Goal: Information Seeking & Learning: Learn about a topic

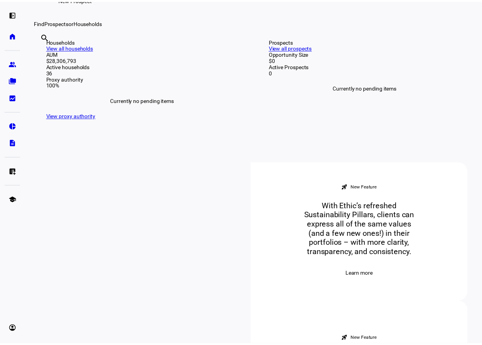
scroll to position [233, 0]
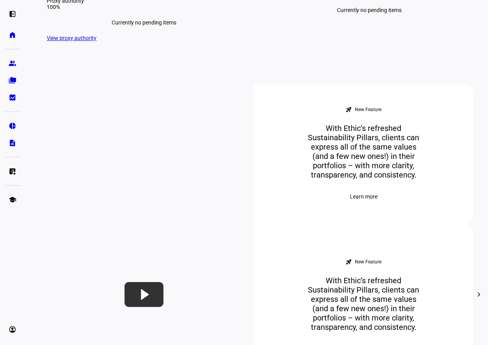
drag, startPoint x: 180, startPoint y: 154, endPoint x: 187, endPoint y: 148, distance: 8.8
click at [180, 10] on div "100%" at bounding box center [144, 7] width 194 height 6
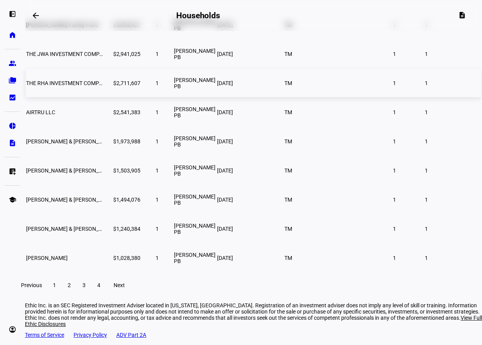
scroll to position [39, 0]
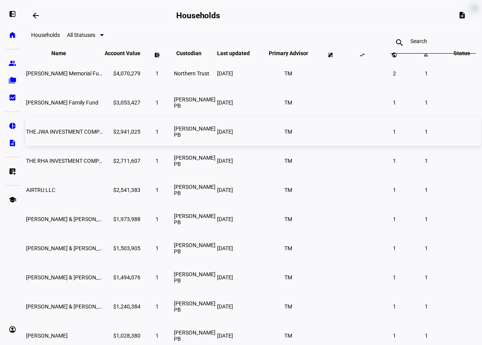
click at [84, 135] on span "THE JWA INVESTMENT COMPANY" at bounding box center [68, 132] width 84 height 6
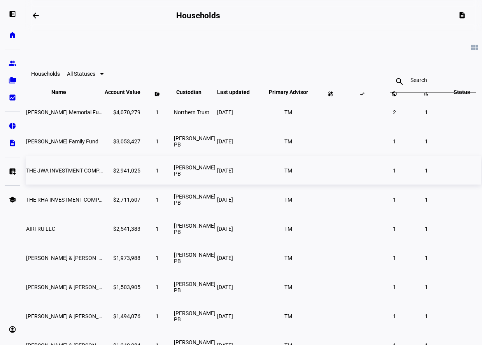
click at [84, 174] on span "THE JWA INVESTMENT COMPANY" at bounding box center [68, 171] width 84 height 6
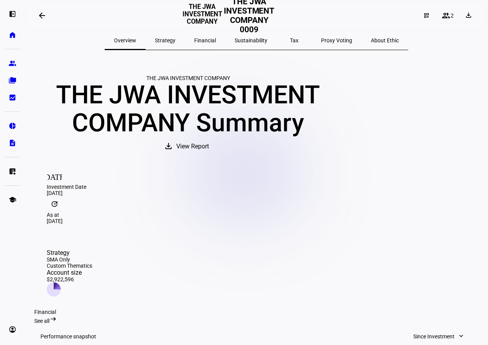
click at [175, 40] on span "Strategy" at bounding box center [165, 40] width 21 height 5
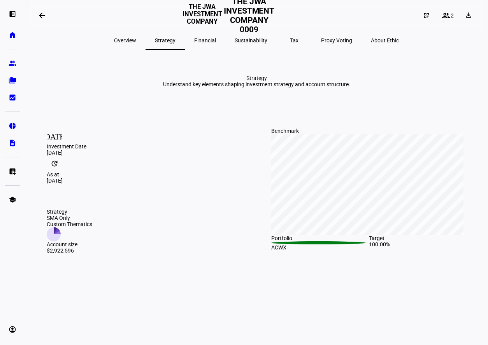
scroll to position [117, 0]
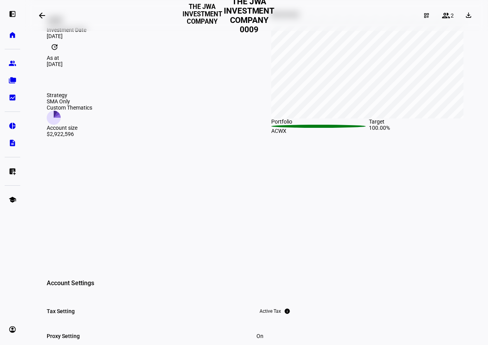
click at [61, 111] on icon at bounding box center [54, 118] width 14 height 14
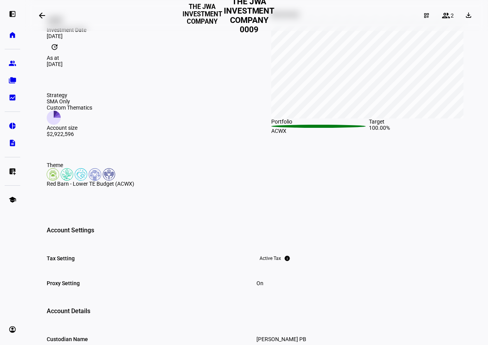
scroll to position [156, 0]
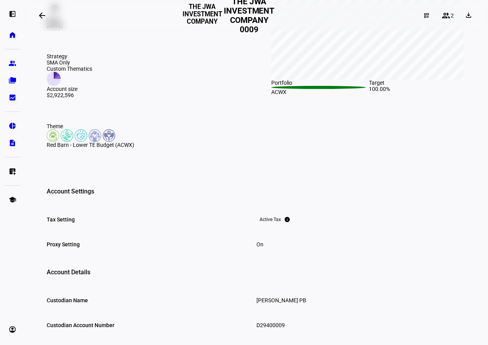
click at [152, 222] on eth-report-strategy-page "Strategy Understand key elements shaping investment strategy and account struct…" at bounding box center [256, 181] width 444 height 524
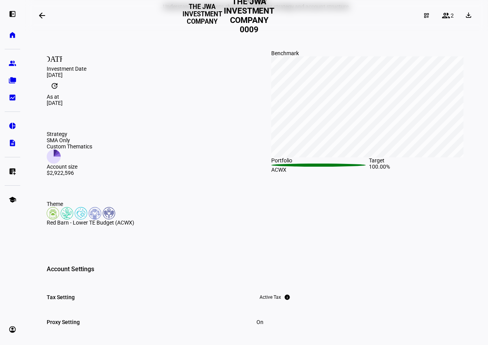
scroll to position [0, 0]
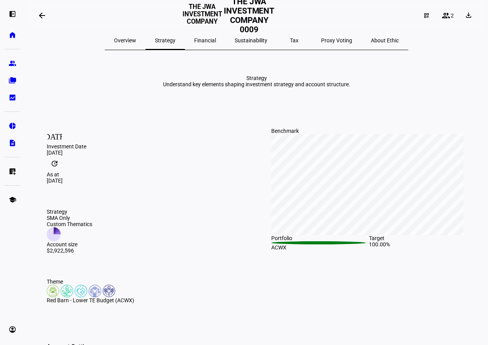
click at [47, 19] on mat-icon "arrow_backwards" at bounding box center [41, 15] width 9 height 9
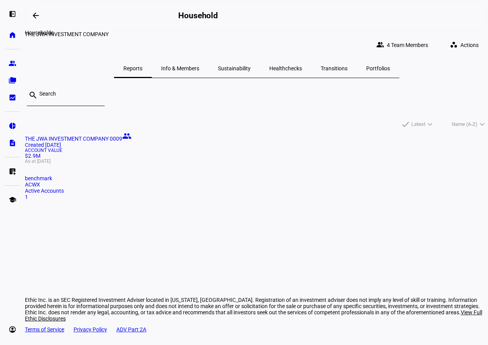
click at [39, 17] on mat-icon "arrow_backwards" at bounding box center [35, 15] width 9 height 9
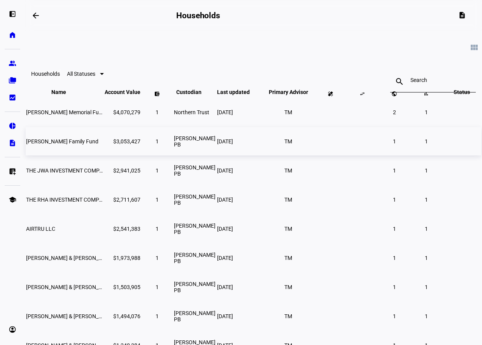
click at [77, 145] on span "[PERSON_NAME] Family Fund" at bounding box center [62, 141] width 72 height 6
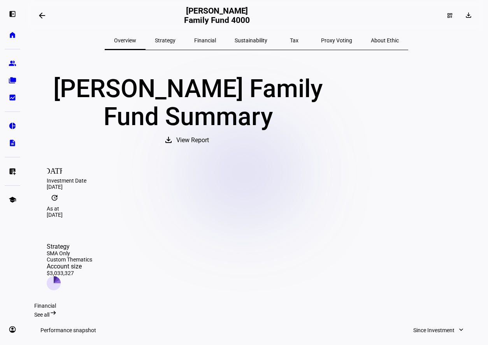
click at [174, 42] on span "Strategy" at bounding box center [165, 40] width 21 height 5
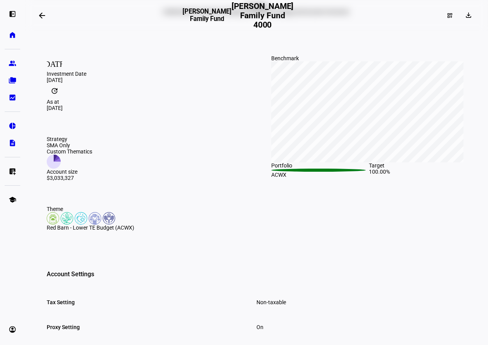
scroll to position [81, 0]
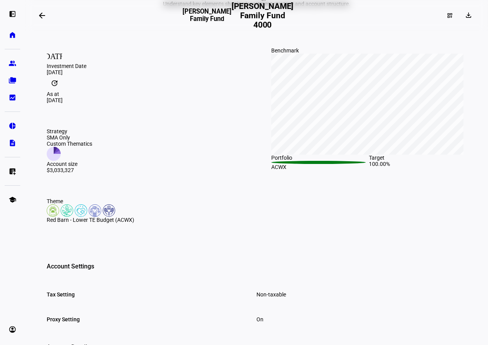
click at [61, 205] on div "Theme" at bounding box center [144, 201] width 195 height 6
drag, startPoint x: 65, startPoint y: 224, endPoint x: 46, endPoint y: 225, distance: 19.1
click at [46, 225] on div "Theme Red Barn - Lower TE Budget (ACWX)" at bounding box center [144, 211] width 220 height 50
click at [55, 217] on img at bounding box center [53, 211] width 12 height 12
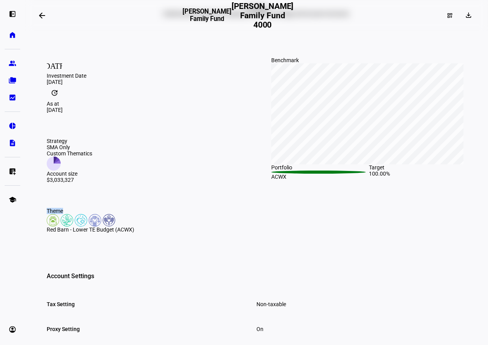
scroll to position [0, 0]
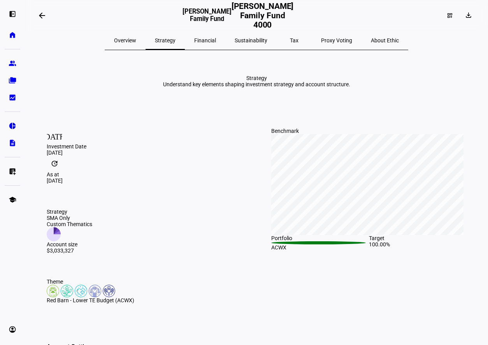
click at [209, 41] on span "Financial" at bounding box center [205, 40] width 22 height 5
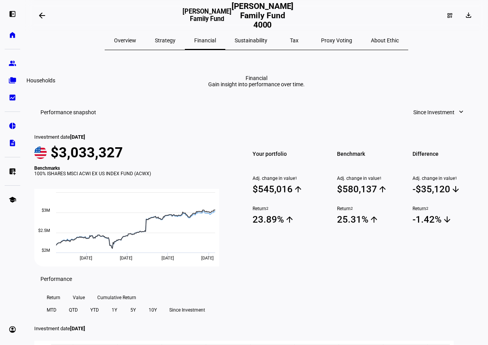
click at [13, 82] on eth-mat-symbol "folder_copy" at bounding box center [13, 81] width 8 height 8
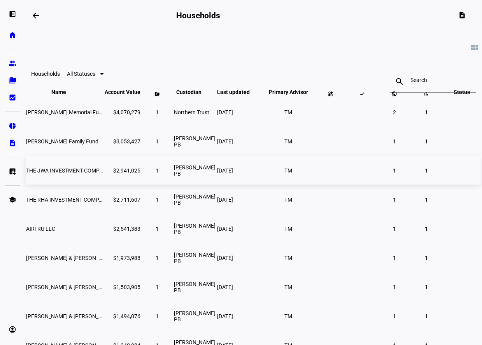
click at [67, 174] on span "THE JWA INVESTMENT COMPANY" at bounding box center [68, 171] width 84 height 6
